Goal: Check status: Check status

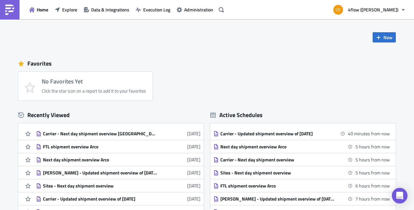
click at [147, 16] on div "Home Explore Data & Integrations Execution Log Administration" at bounding box center [113, 9] width 226 height 19
click at [155, 12] on span "Execution Log" at bounding box center [156, 9] width 27 height 7
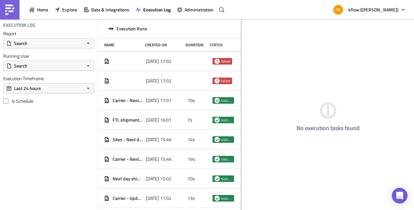
drag, startPoint x: 161, startPoint y: 75, endPoint x: 241, endPoint y: 70, distance: 80.3
click at [241, 70] on div at bounding box center [241, 115] width 1 height 192
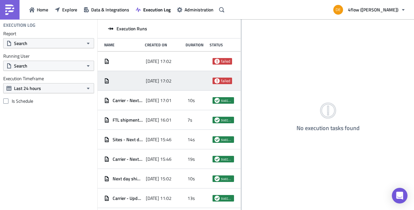
click at [164, 77] on div "[DATE] 17:02" at bounding box center [165, 81] width 38 height 12
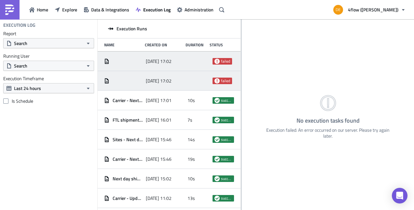
click at [172, 62] on span "[DATE] 17:02" at bounding box center [159, 61] width 26 height 6
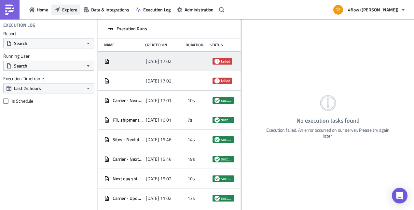
click at [64, 8] on span "Explore" at bounding box center [69, 9] width 15 height 7
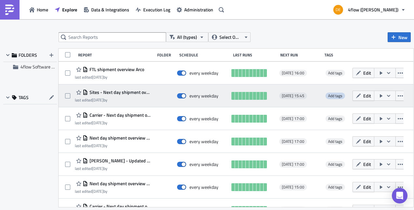
scroll to position [37, 0]
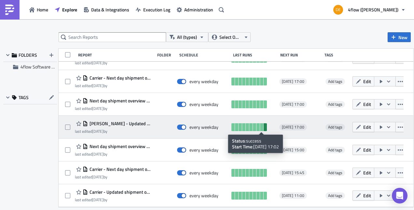
click at [264, 127] on link at bounding box center [265, 127] width 3 height 8
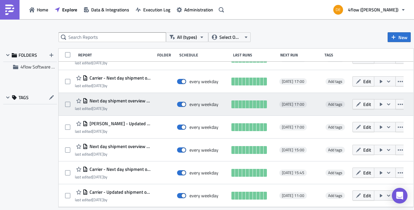
scroll to position [0, 0]
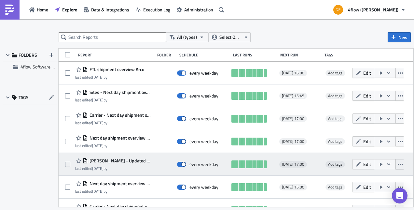
click at [396, 166] on button "button" at bounding box center [401, 164] width 10 height 10
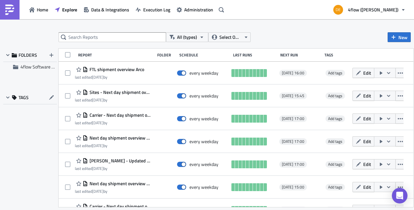
click at [333, 41] on div "All (types) Select Owner New" at bounding box center [235, 37] width 352 height 10
click at [157, 7] on span "Execution Log" at bounding box center [156, 9] width 27 height 7
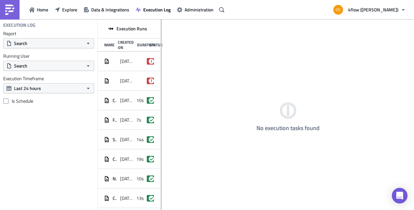
click at [162, 80] on div at bounding box center [161, 115] width 1 height 192
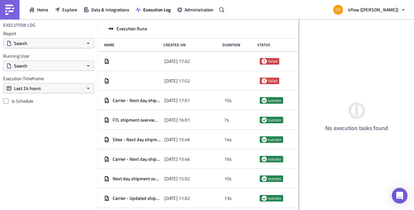
drag, startPoint x: 162, startPoint y: 80, endPoint x: 299, endPoint y: 83, distance: 137.2
click at [299, 83] on div at bounding box center [299, 115] width 1 height 192
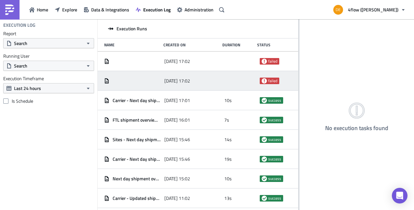
click at [130, 76] on div at bounding box center [132, 81] width 57 height 12
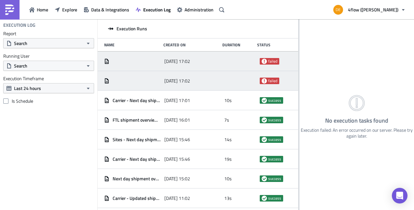
click at [166, 68] on div "[DATE] 17:02 failed" at bounding box center [198, 61] width 201 height 20
